Goal: Task Accomplishment & Management: Manage account settings

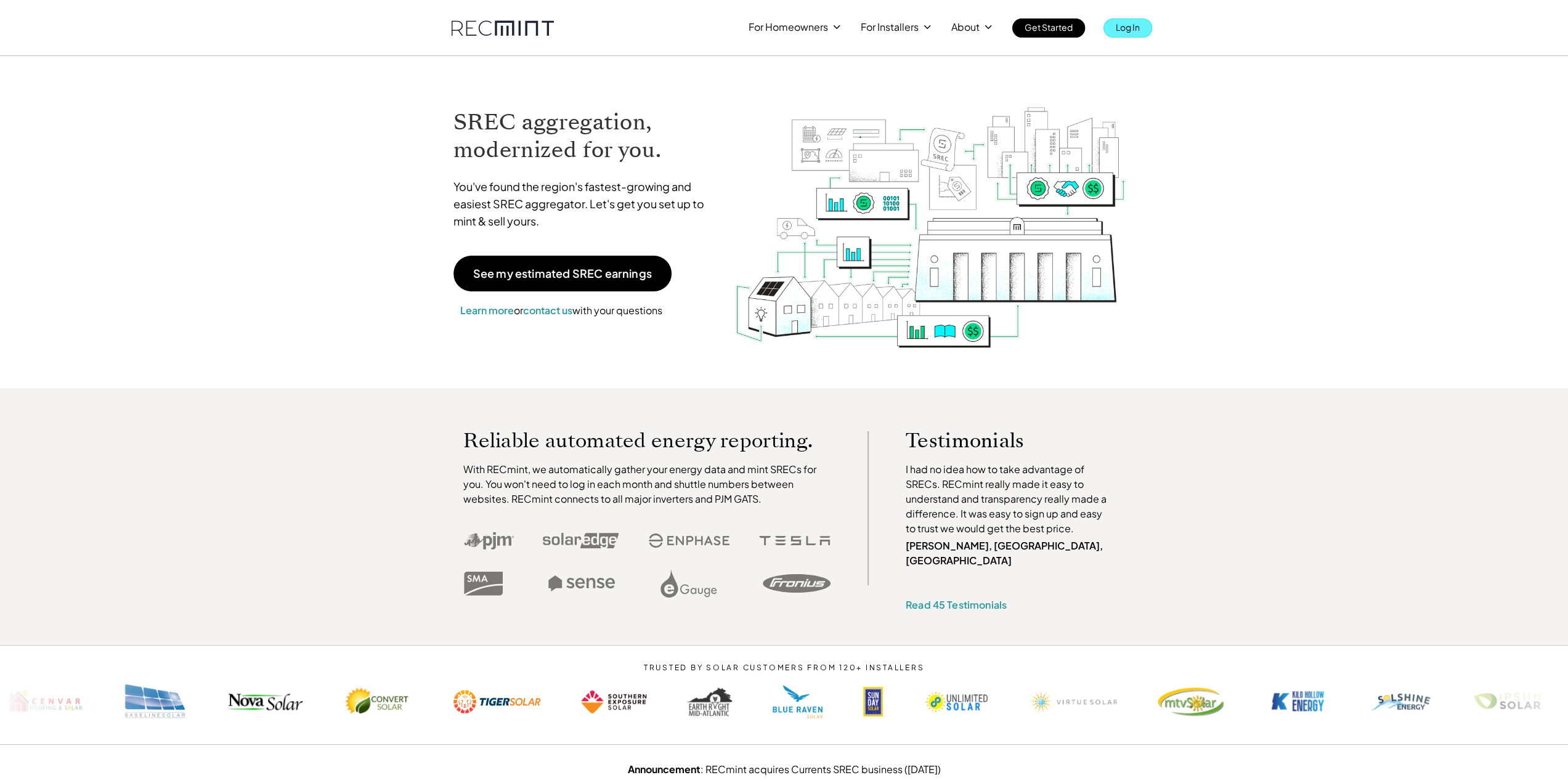
click at [1143, 34] on link "Log In" at bounding box center [1127, 27] width 49 height 19
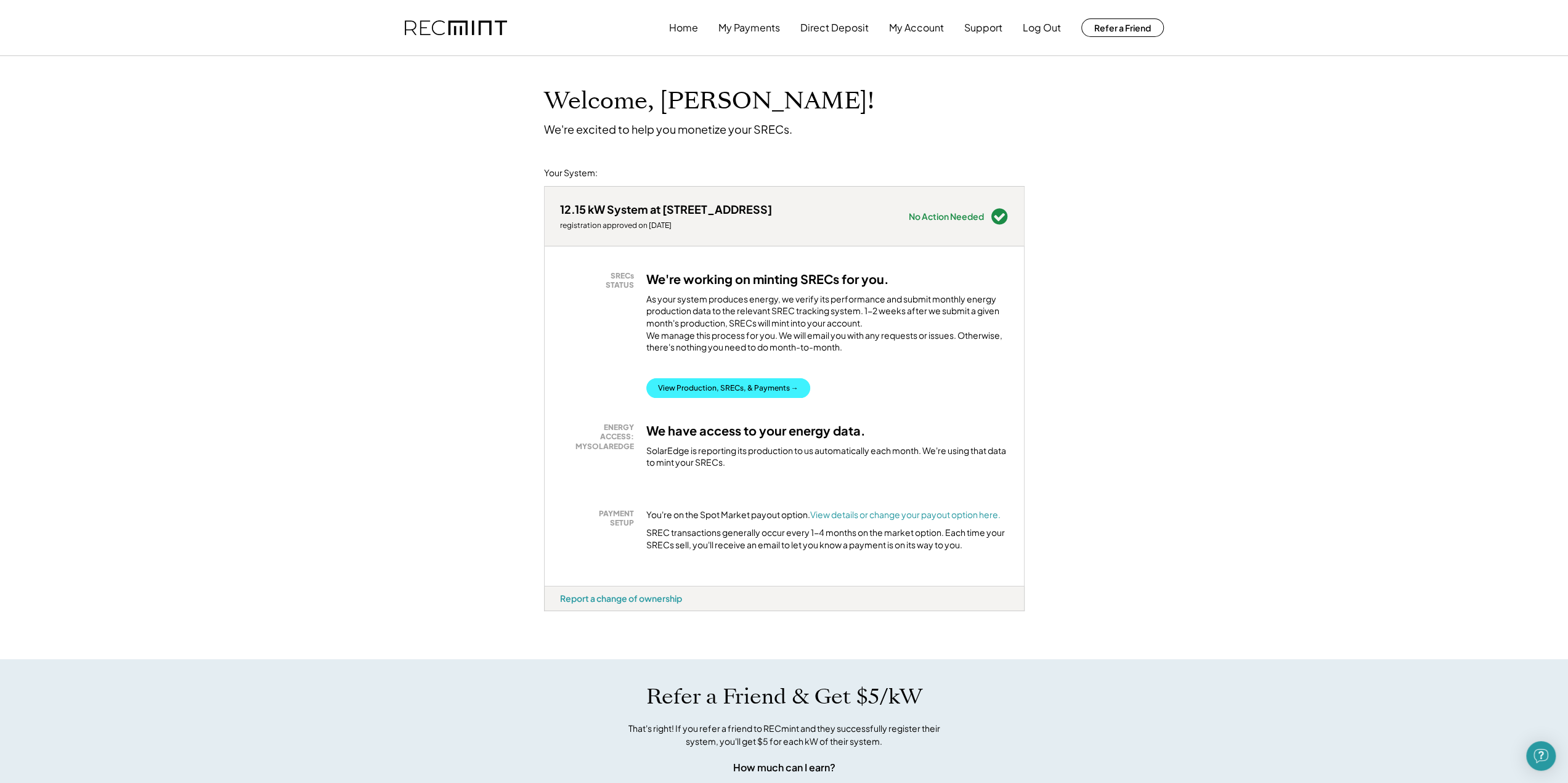
click at [770, 397] on button "View Production, SRECs, & Payments →" at bounding box center [728, 388] width 164 height 20
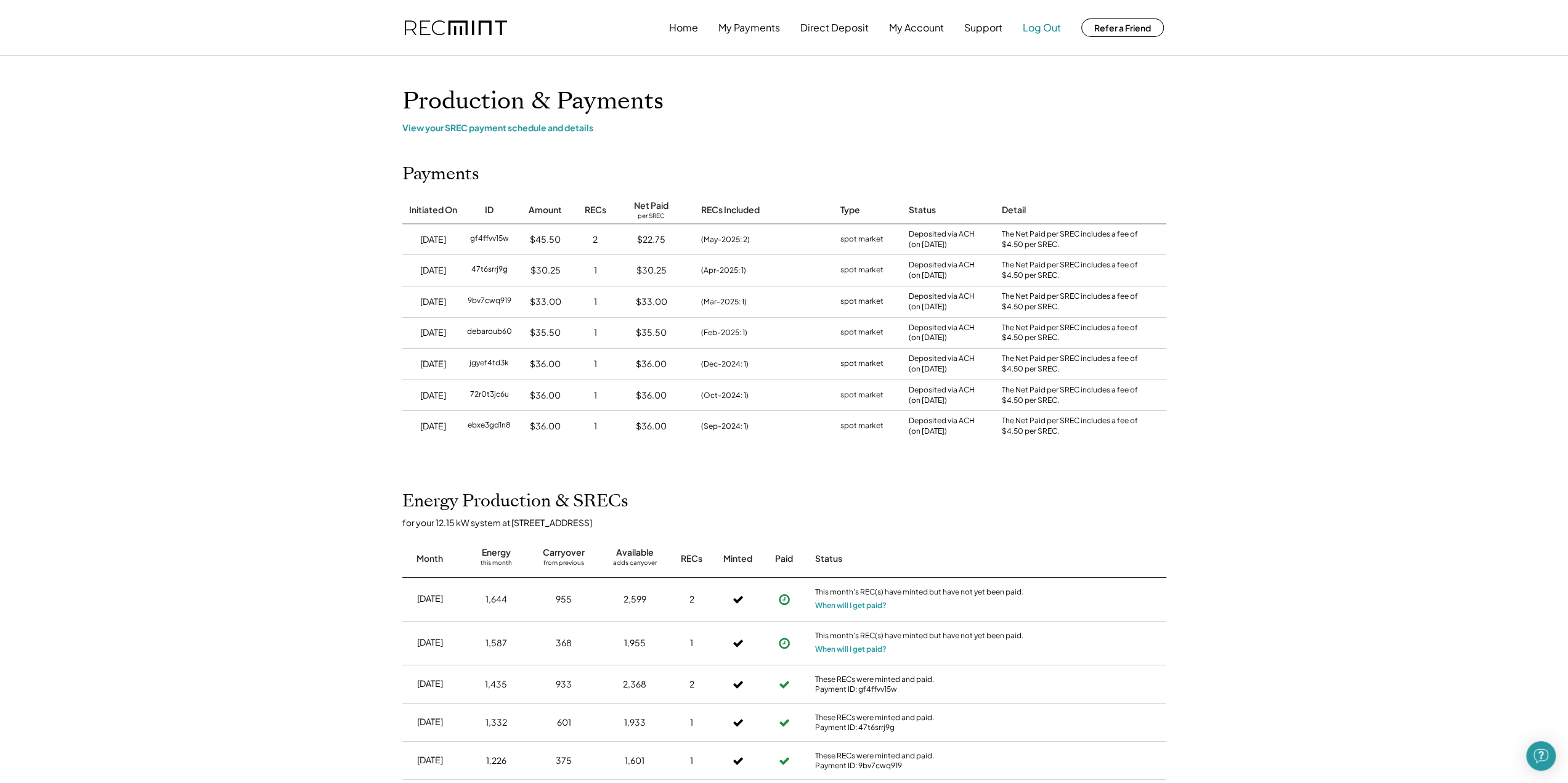
click at [1032, 31] on button "Log Out" at bounding box center [1041, 27] width 38 height 24
